Goal: Information Seeking & Learning: Learn about a topic

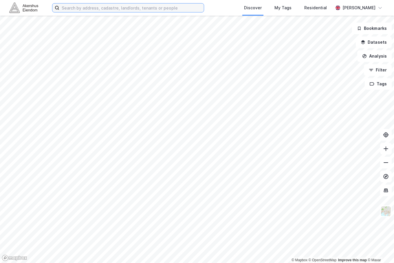
click at [69, 8] on input at bounding box center [131, 7] width 144 height 9
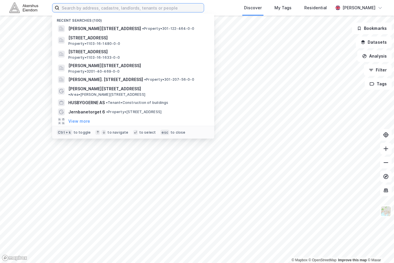
paste input "Kilengaten 1"
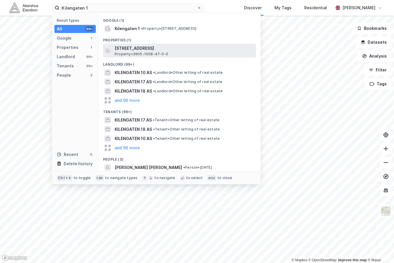
click at [139, 50] on span "[STREET_ADDRESS]" at bounding box center [184, 48] width 139 height 7
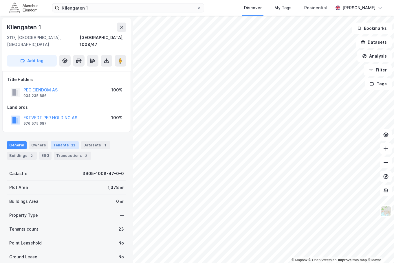
click at [58, 141] on div "Tenants 22" at bounding box center [65, 145] width 28 height 8
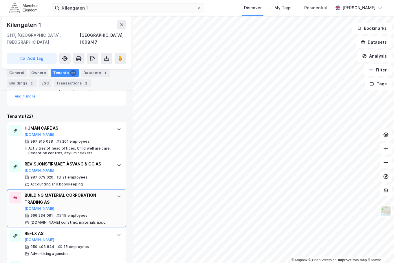
scroll to position [153, 0]
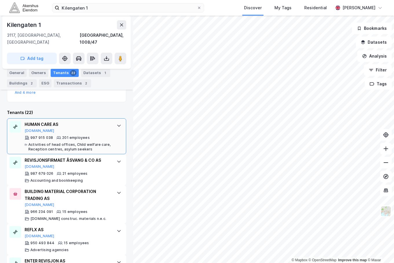
click at [93, 142] on div "Activities of head offices, Child welfare care, Reception centres, asylum seeke…" at bounding box center [69, 146] width 82 height 9
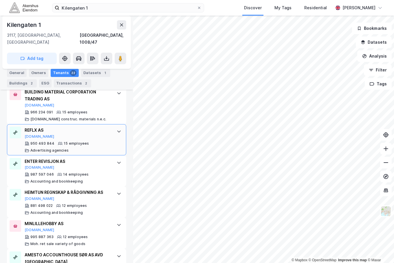
scroll to position [558, 0]
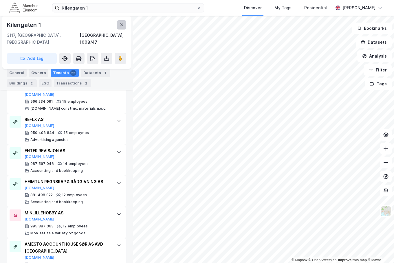
click at [119, 23] on icon at bounding box center [121, 25] width 5 height 5
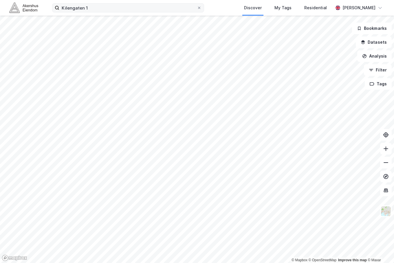
click at [106, 3] on label "Kilengaten 1" at bounding box center [128, 7] width 152 height 9
click at [106, 3] on input "Kilengaten 1" at bounding box center [127, 7] width 137 height 9
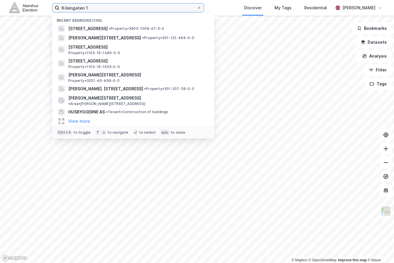
click at [105, 8] on input "Kilengaten 1" at bounding box center [127, 7] width 137 height 9
click at [104, 8] on input "Kilengaten 1" at bounding box center [127, 7] width 137 height 9
click at [105, 8] on input "Kilengaten 1" at bounding box center [127, 7] width 137 height 9
paste input "Mustads vei 1A"
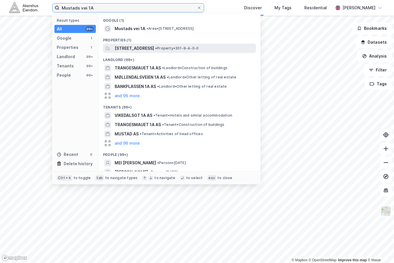
type input "Mustads vei 1A"
click at [149, 47] on span "[STREET_ADDRESS]" at bounding box center [134, 48] width 39 height 7
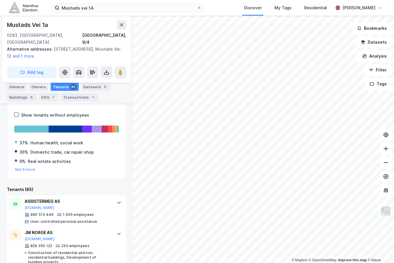
scroll to position [51, 0]
